Goal: Task Accomplishment & Management: Use online tool/utility

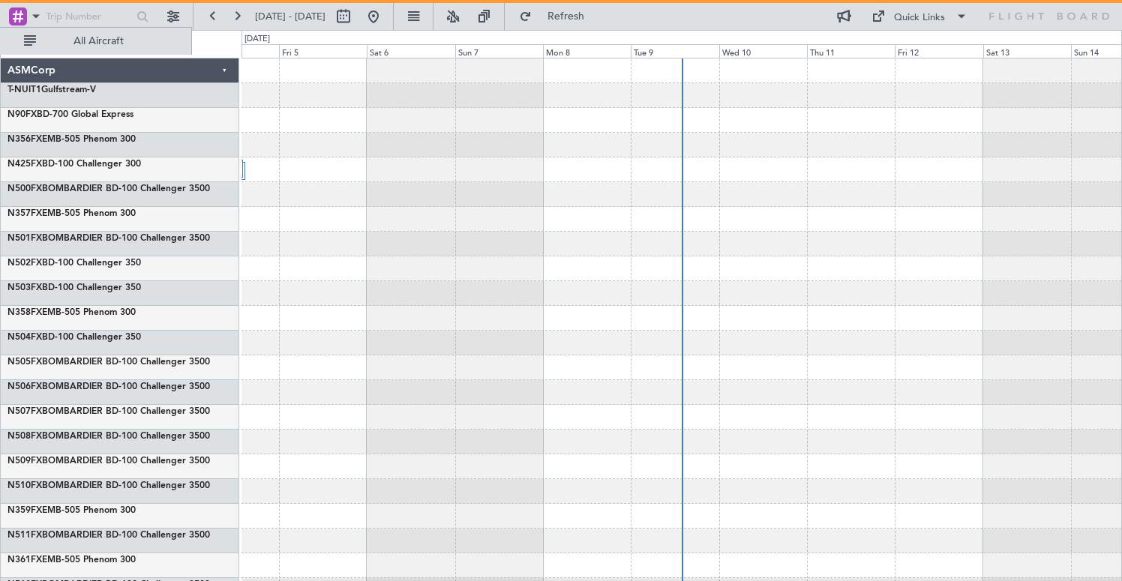
click at [246, 172] on div at bounding box center [681, 169] width 880 height 25
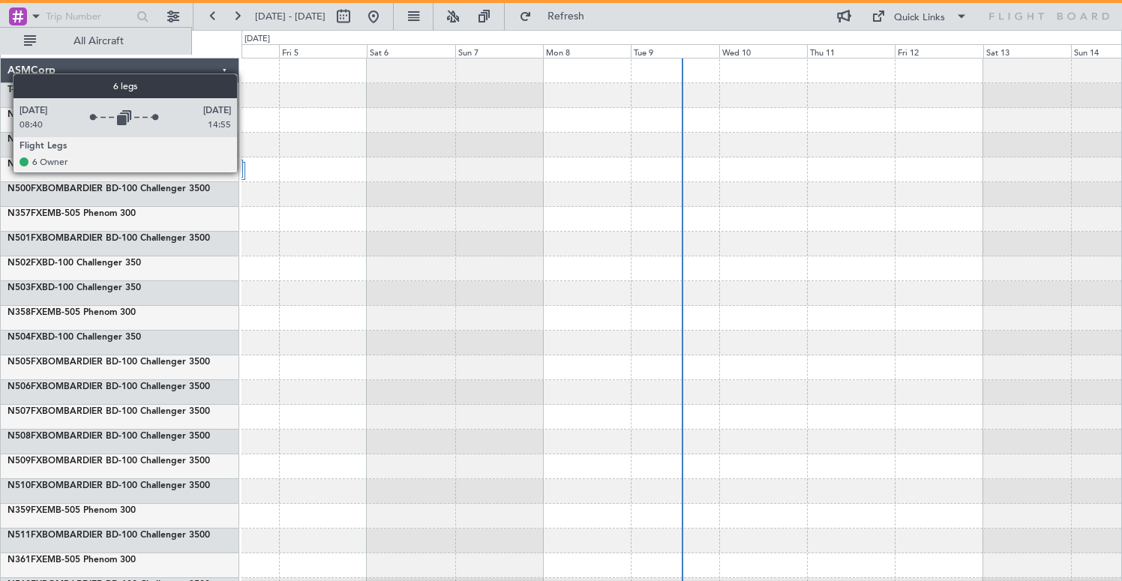
click at [244, 172] on div at bounding box center [234, 171] width 21 height 18
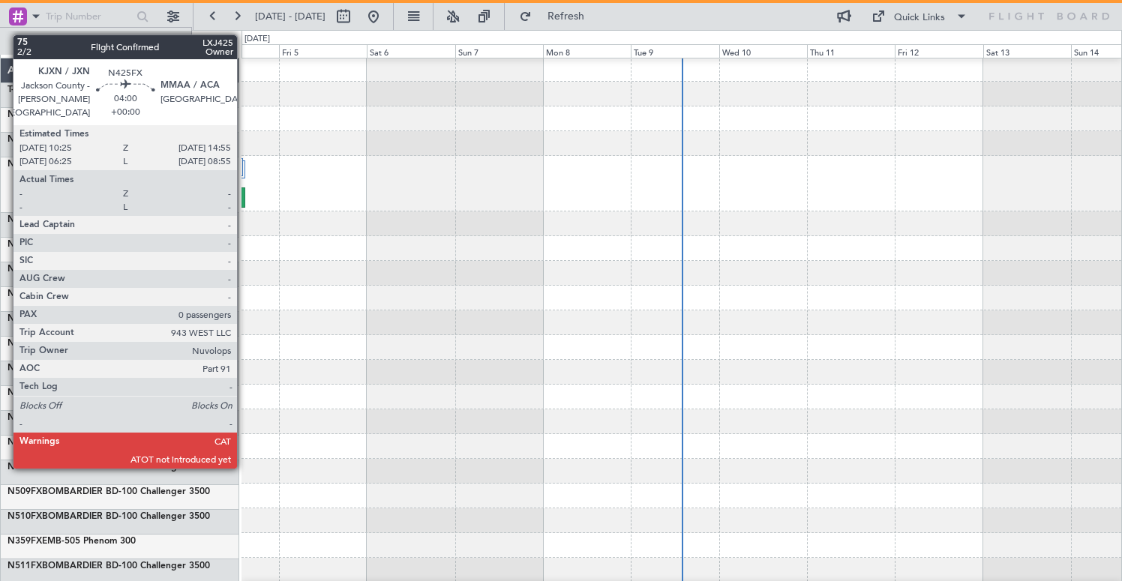
click at [244, 197] on div at bounding box center [237, 197] width 17 height 20
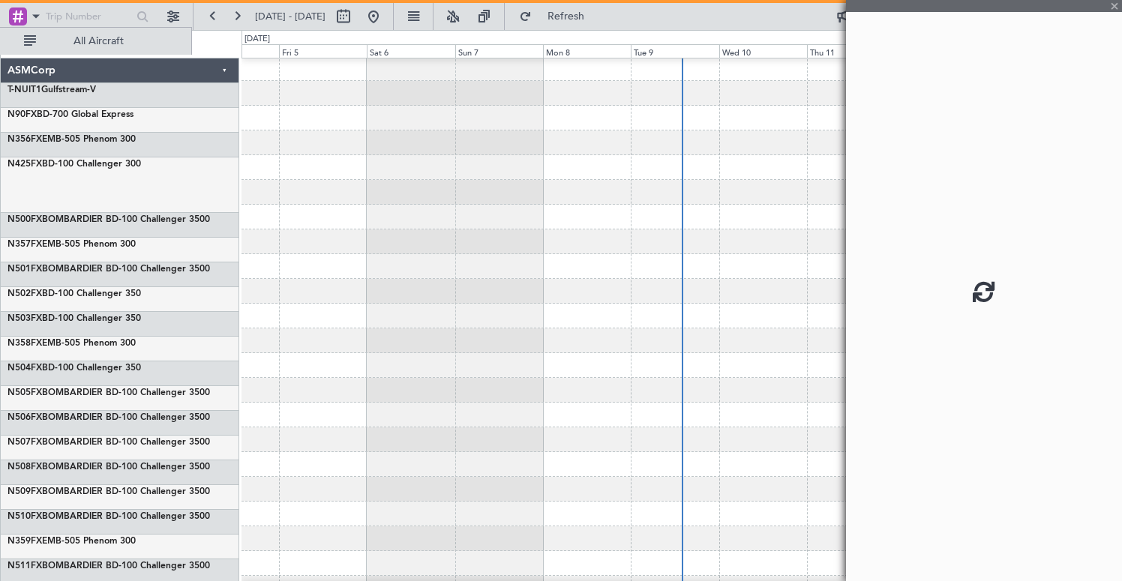
scroll to position [181, 0]
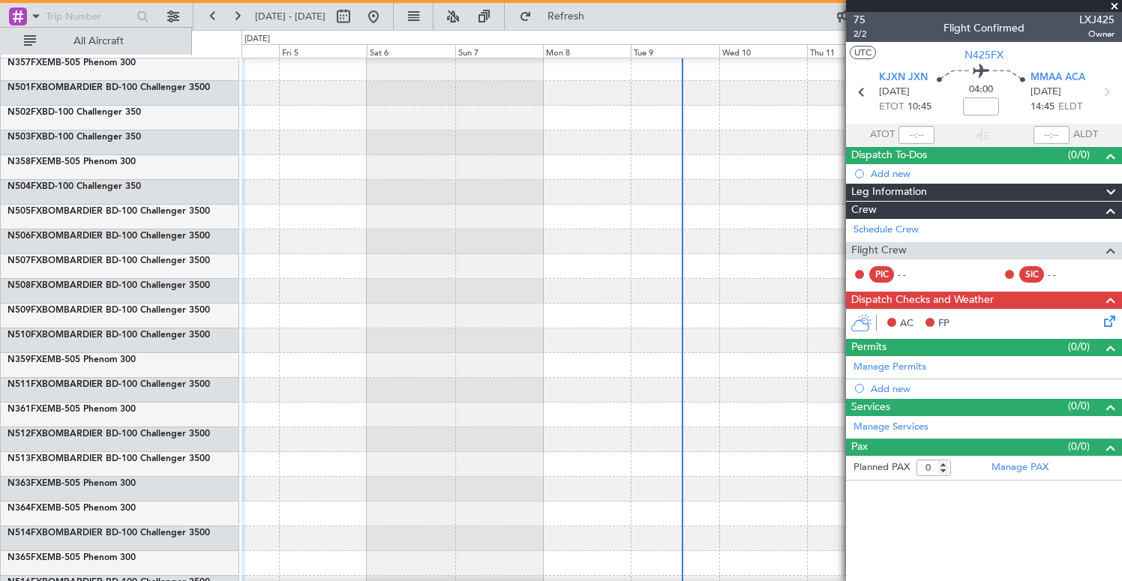
click at [1110, 193] on span at bounding box center [1110, 193] width 18 height 18
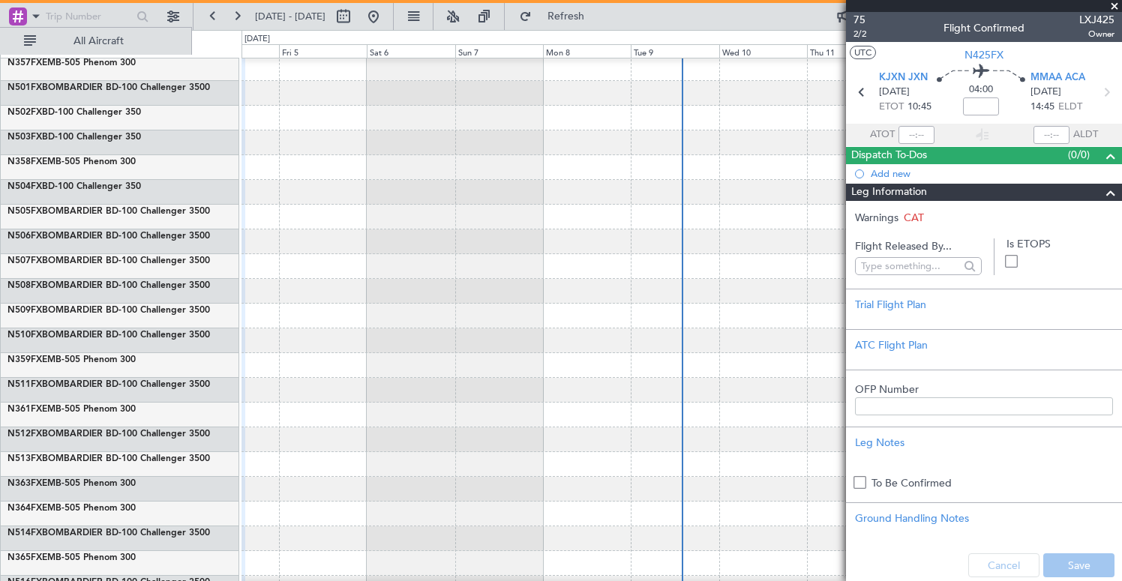
click at [1109, 192] on span at bounding box center [1110, 193] width 18 height 18
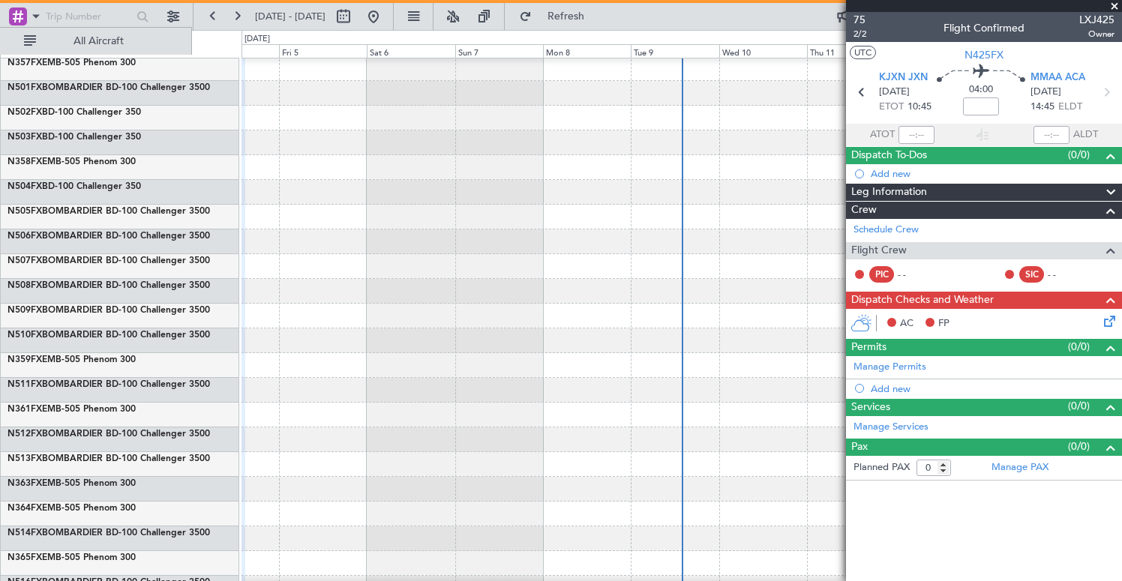
click at [1108, 209] on span at bounding box center [1110, 211] width 18 height 18
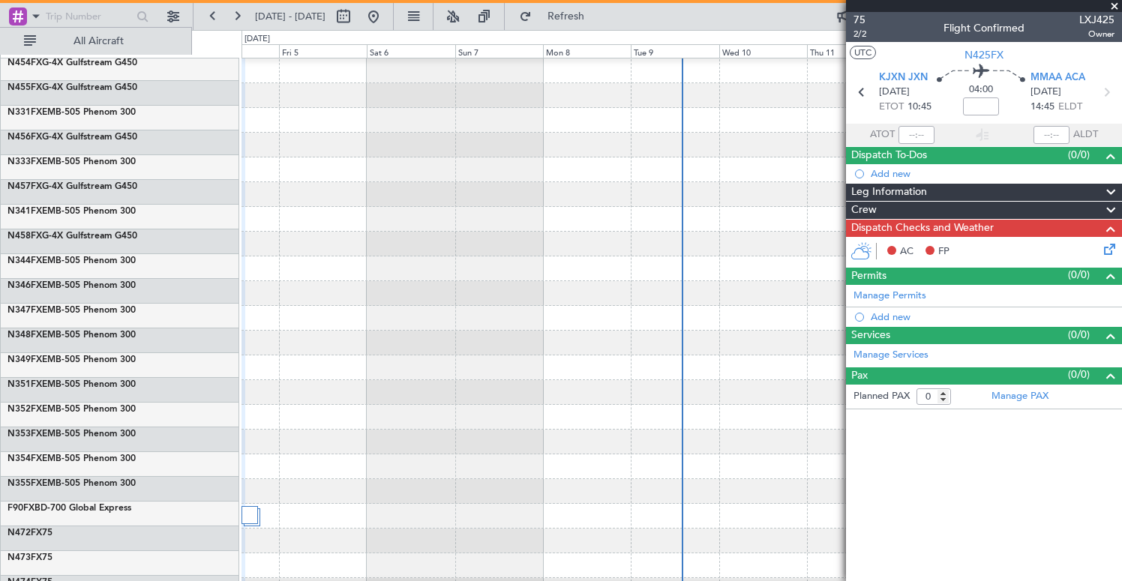
scroll to position [6316, 0]
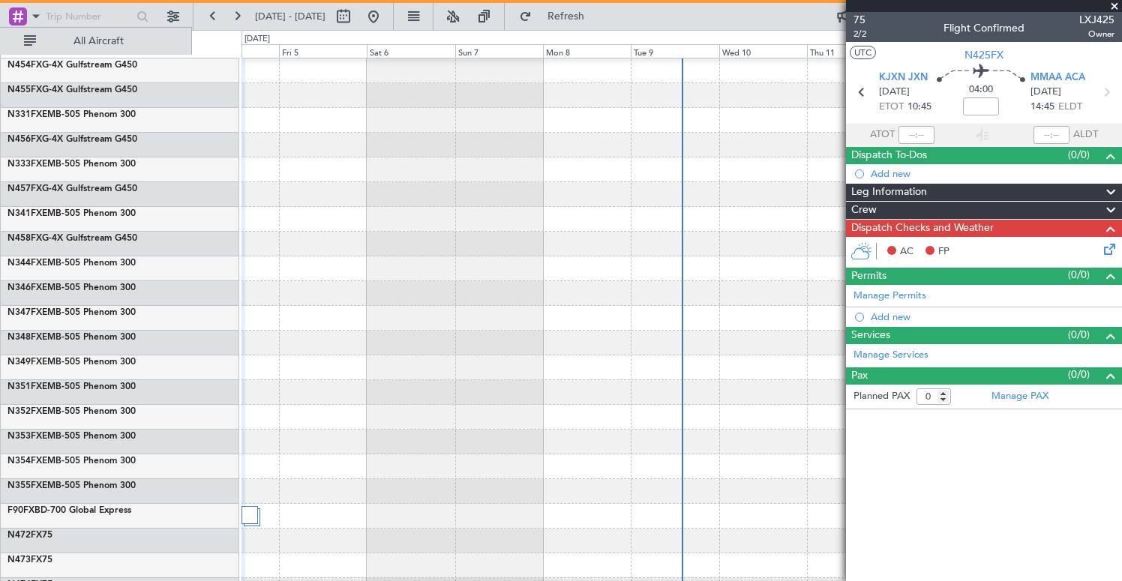
click at [1113, 7] on span at bounding box center [1114, 6] width 15 height 13
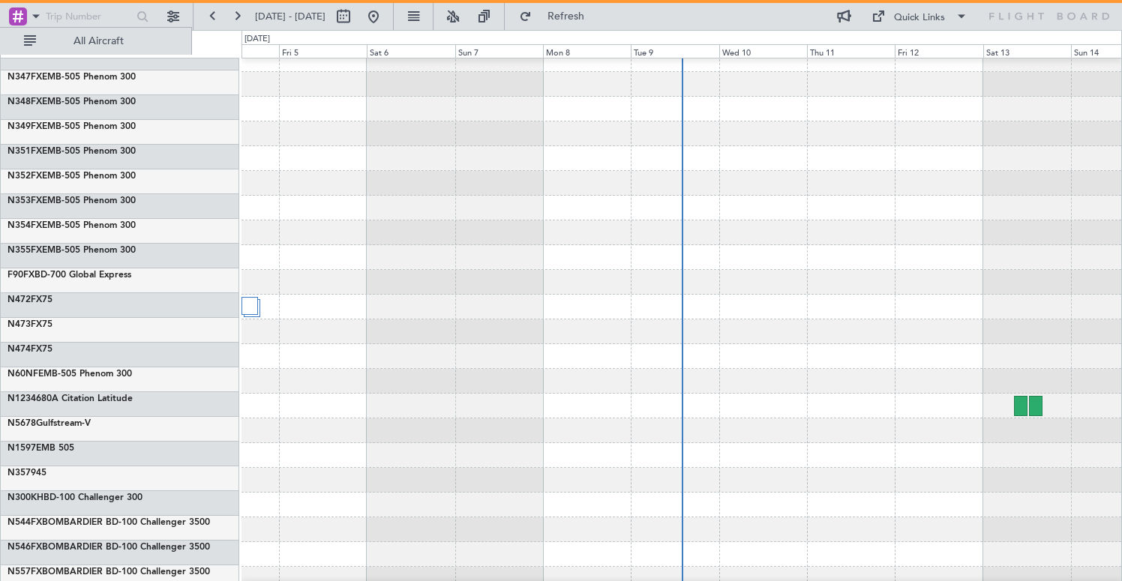
scroll to position [6555, 0]
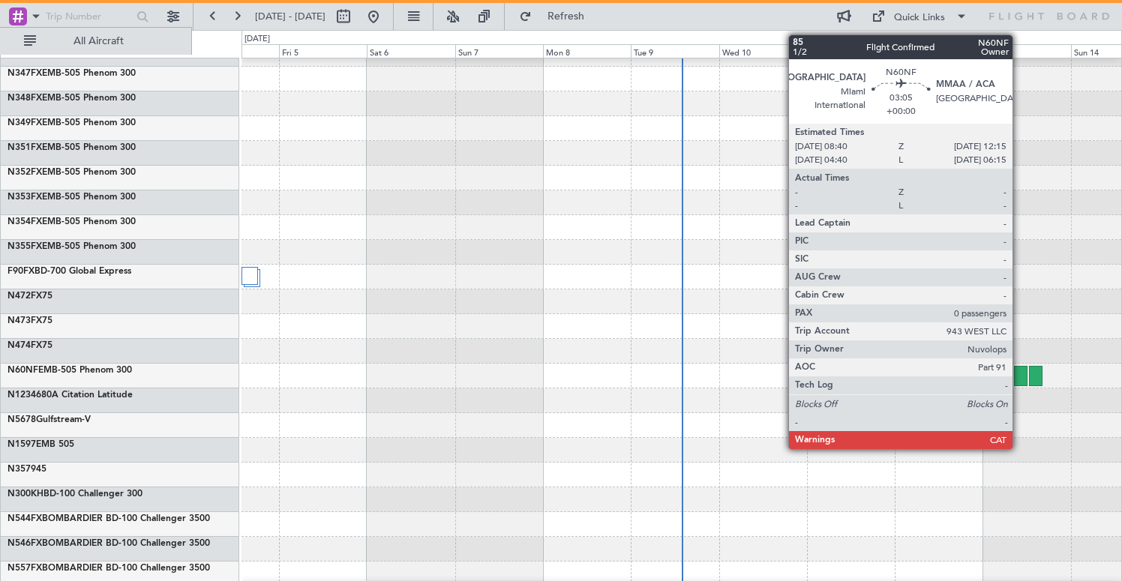
click at [1019, 367] on div at bounding box center [1020, 376] width 13 height 20
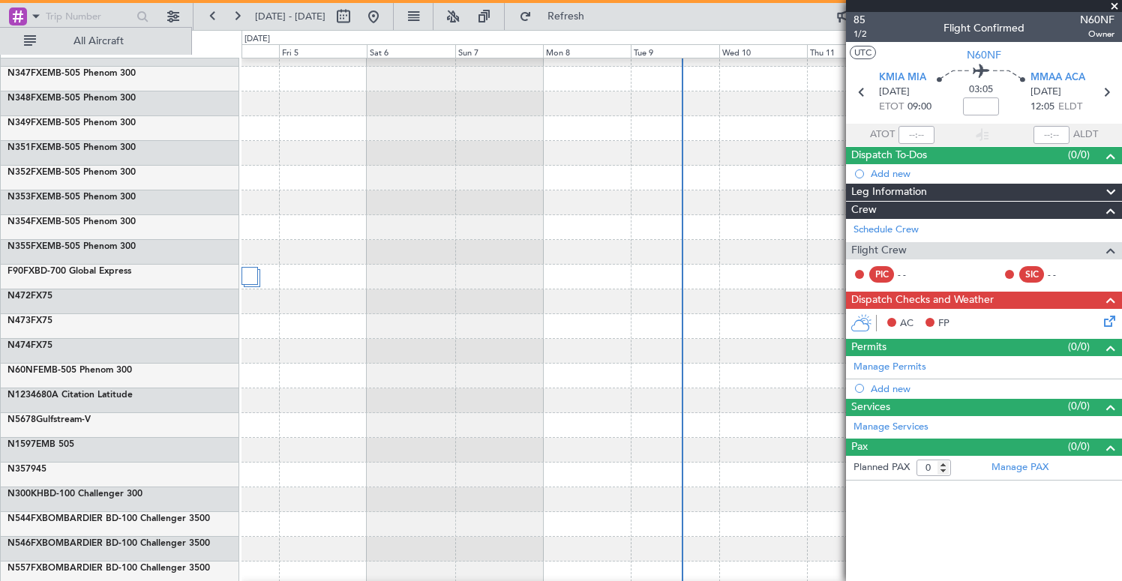
click at [1110, 190] on span at bounding box center [1110, 193] width 18 height 18
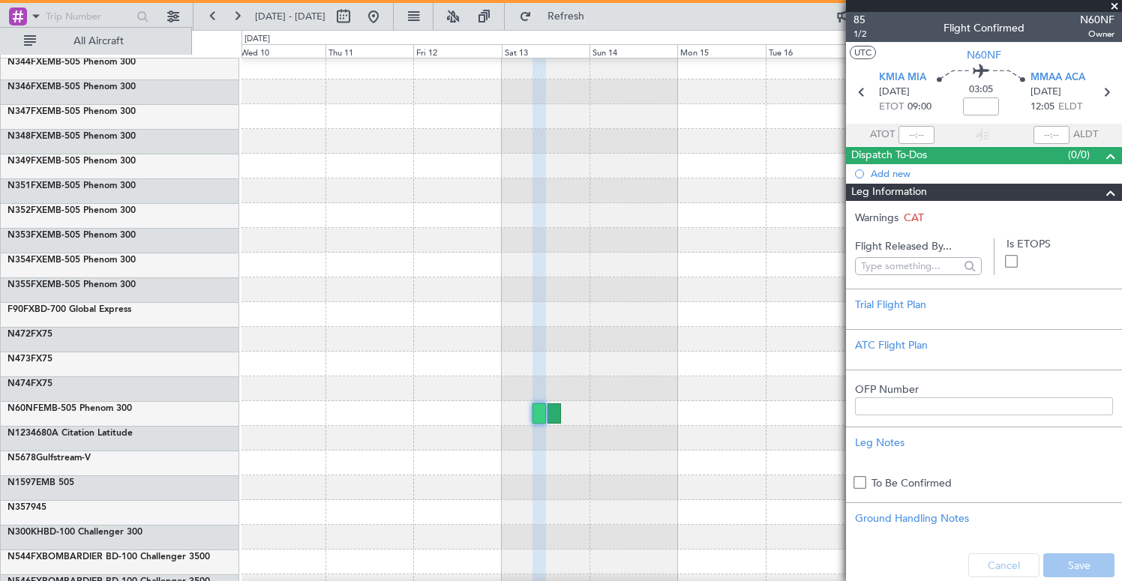
scroll to position [6502, 0]
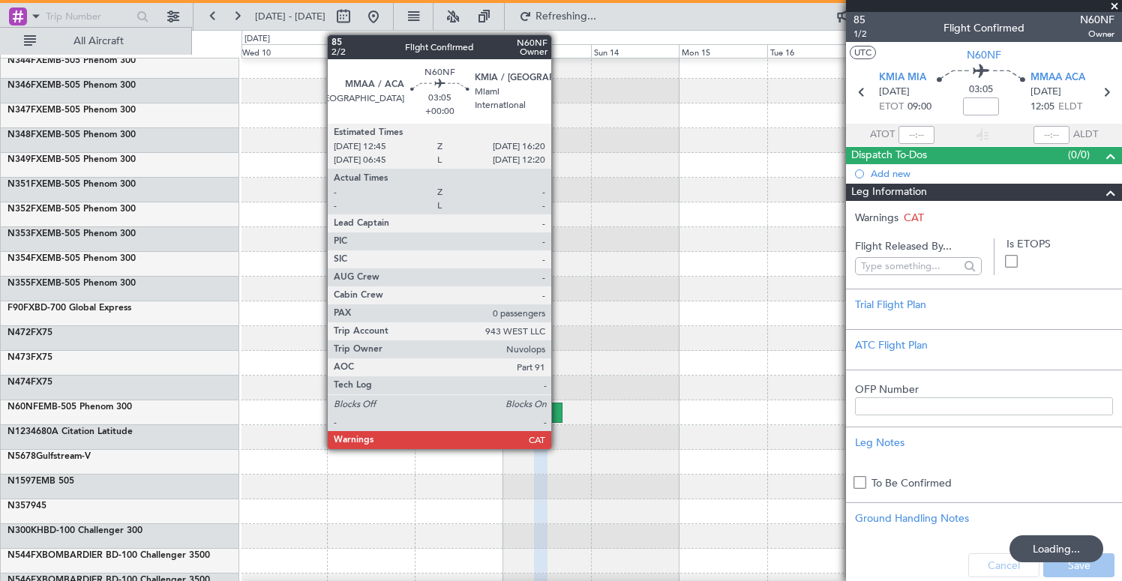
click at [558, 409] on div at bounding box center [555, 413] width 13 height 20
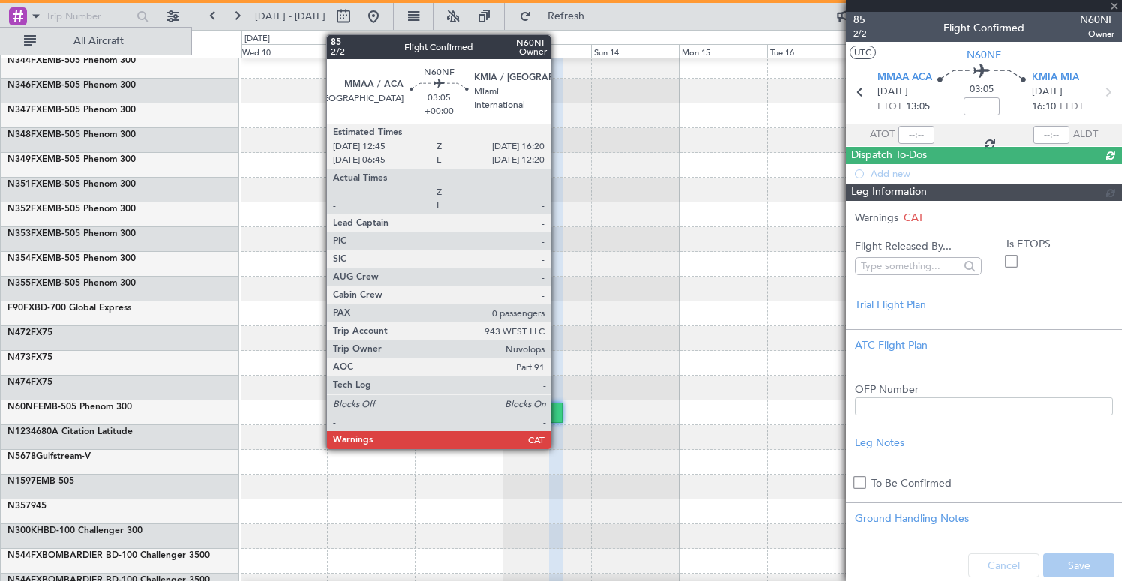
click at [557, 412] on div at bounding box center [555, 413] width 13 height 20
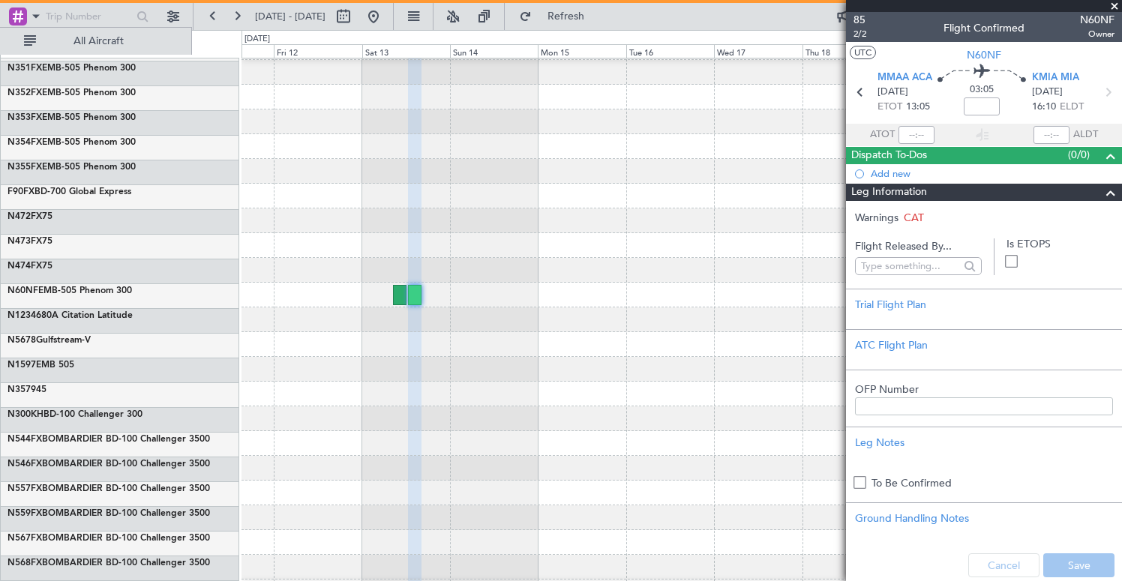
scroll to position [6620, 0]
click at [695, 324] on div at bounding box center [681, 319] width 880 height 25
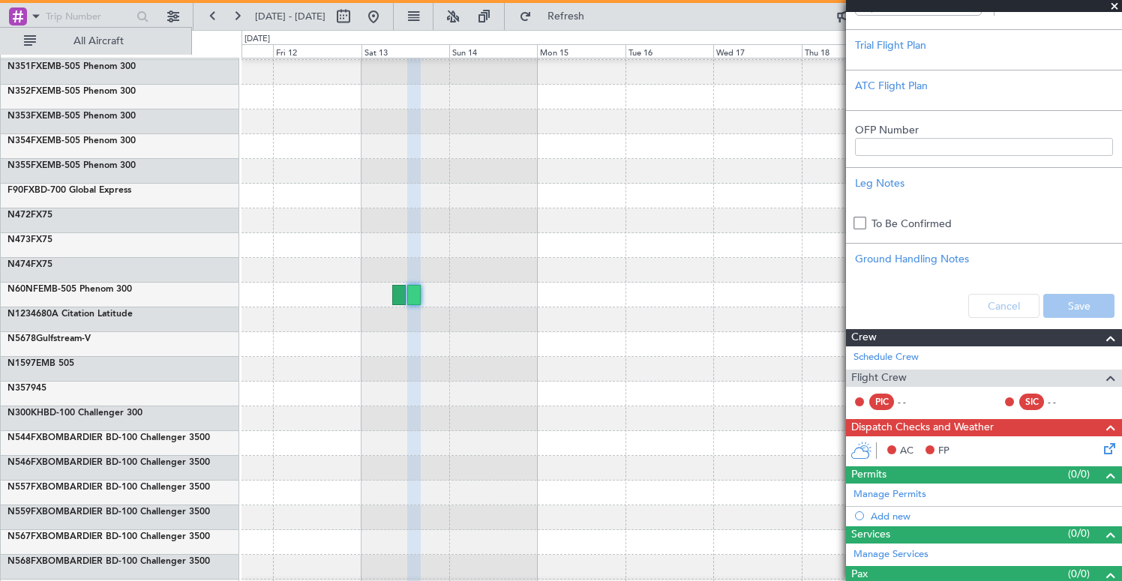
scroll to position [0, 0]
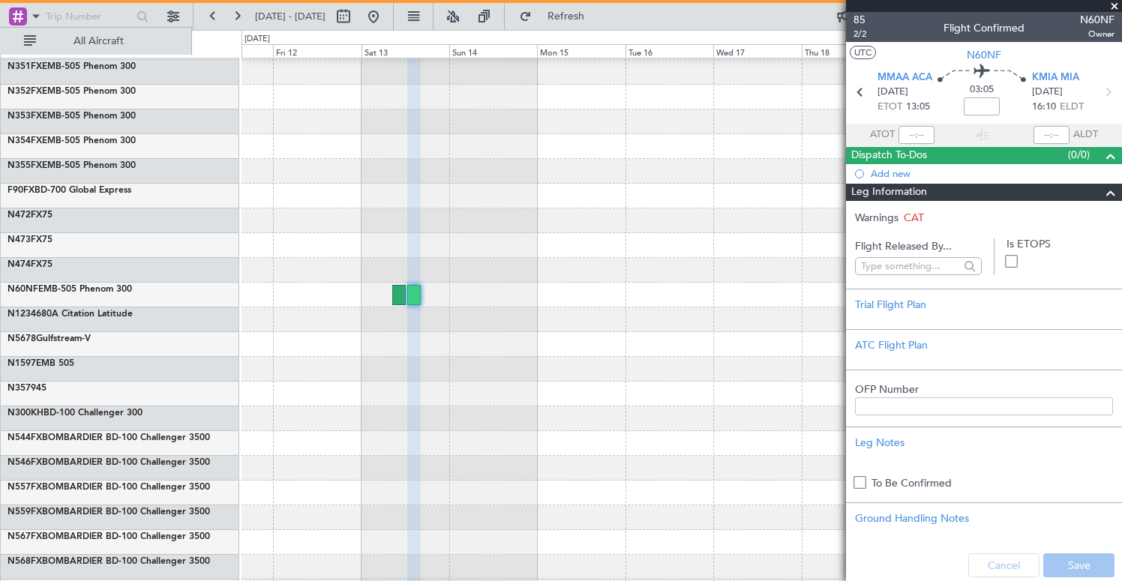
click at [1116, 4] on span at bounding box center [1114, 6] width 15 height 13
